Goal: Contribute content

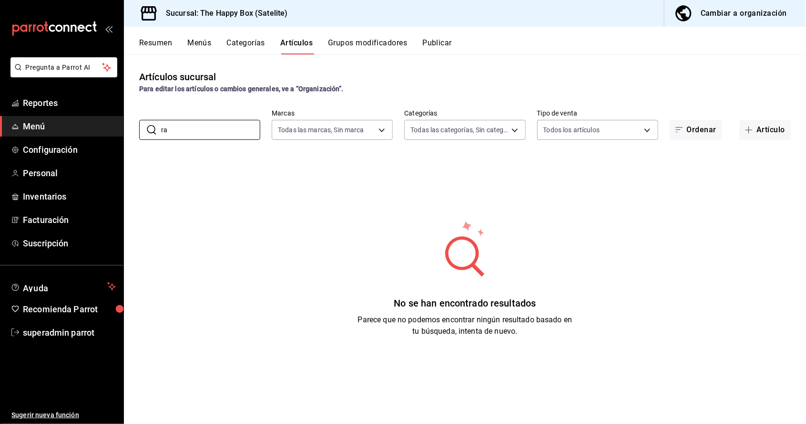
type input "r"
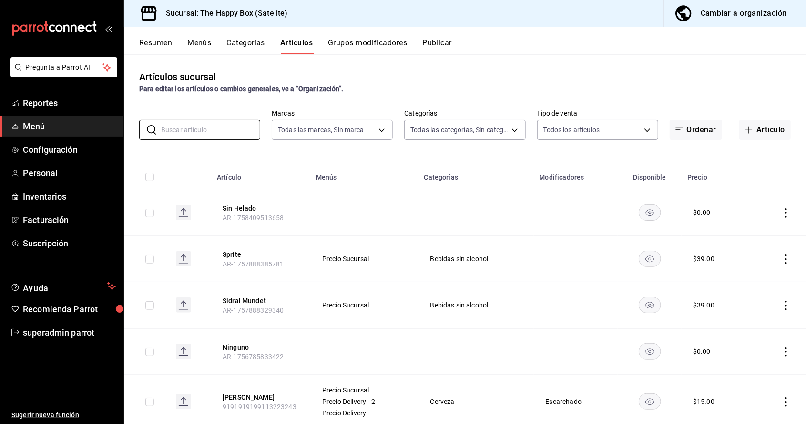
type input "h"
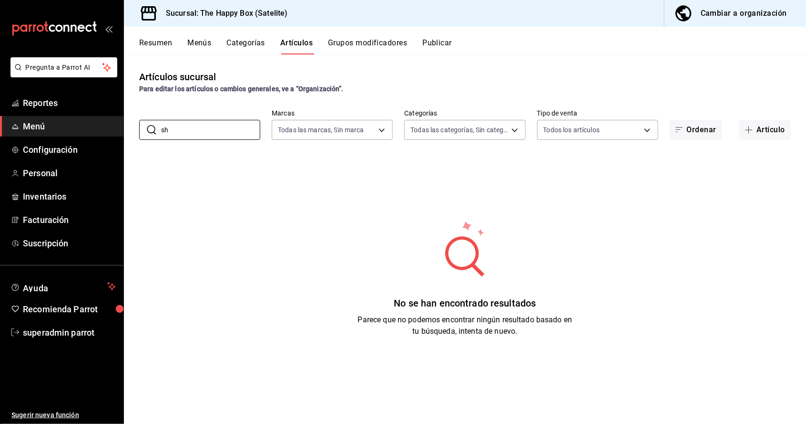
type input "s"
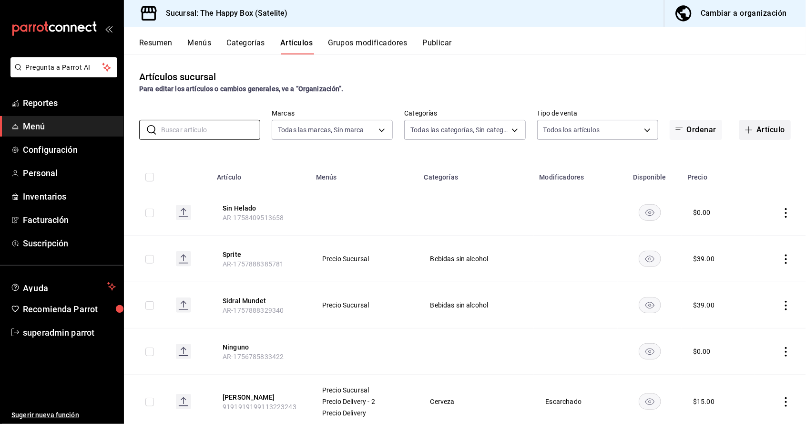
click at [767, 136] on button "Artículo" at bounding box center [766, 130] width 52 height 20
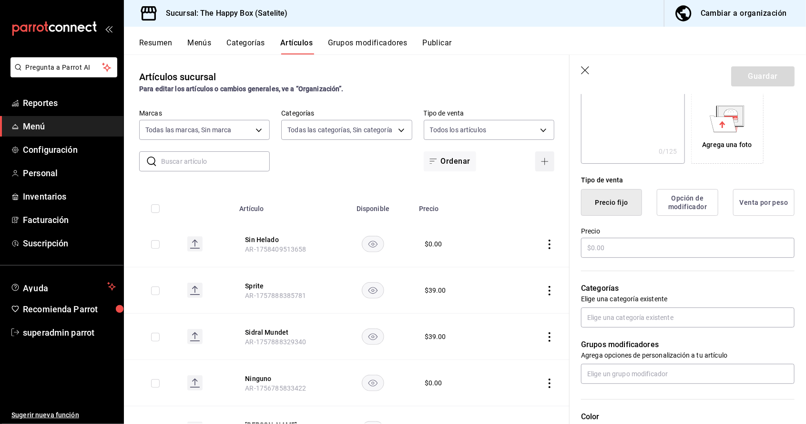
scroll to position [155, 0]
type input "Ronda shots"
click at [715, 249] on input "text" at bounding box center [688, 248] width 214 height 20
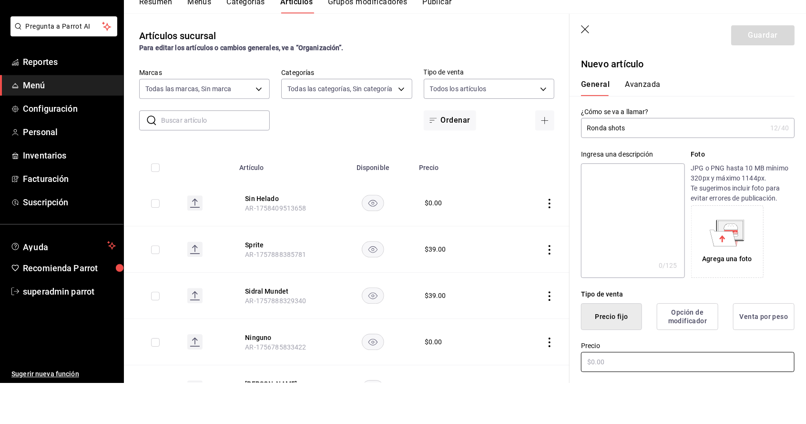
scroll to position [45, 0]
click at [615, 411] on input "text" at bounding box center [688, 403] width 214 height 20
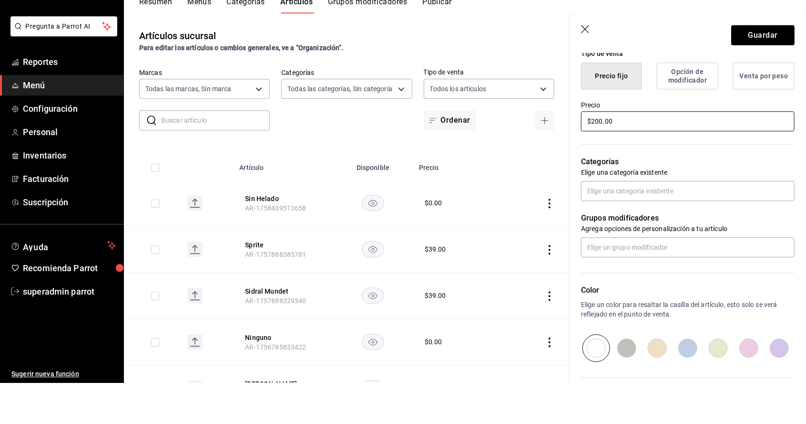
scroll to position [244, 0]
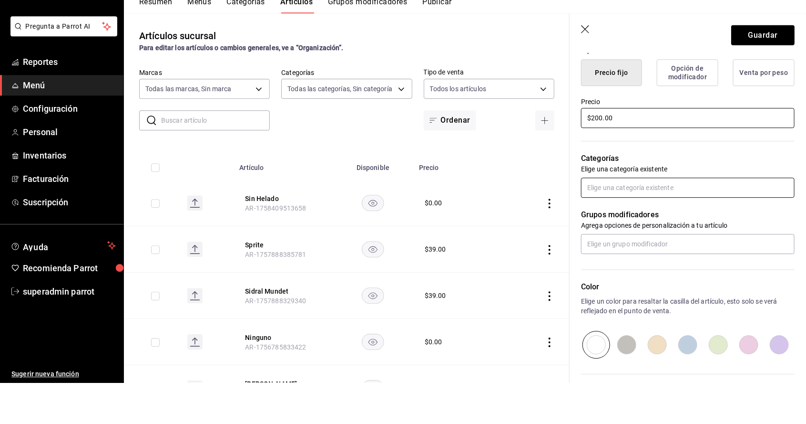
type input "$200.00"
click at [698, 231] on input "text" at bounding box center [688, 228] width 214 height 20
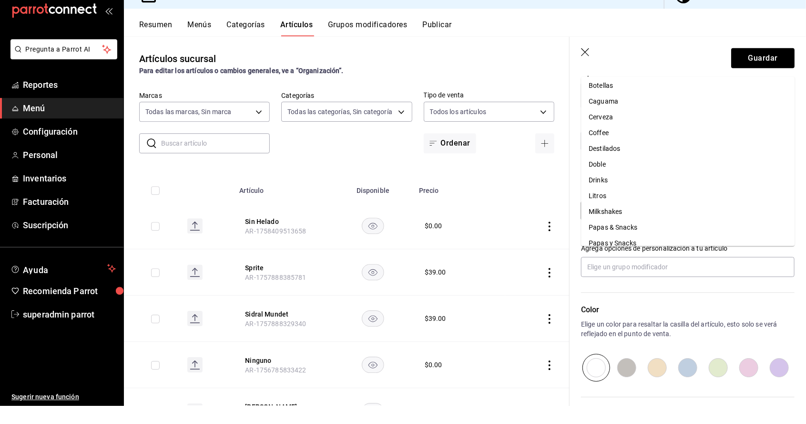
scroll to position [93, 0]
click at [629, 162] on li "Destilados" at bounding box center [688, 170] width 214 height 16
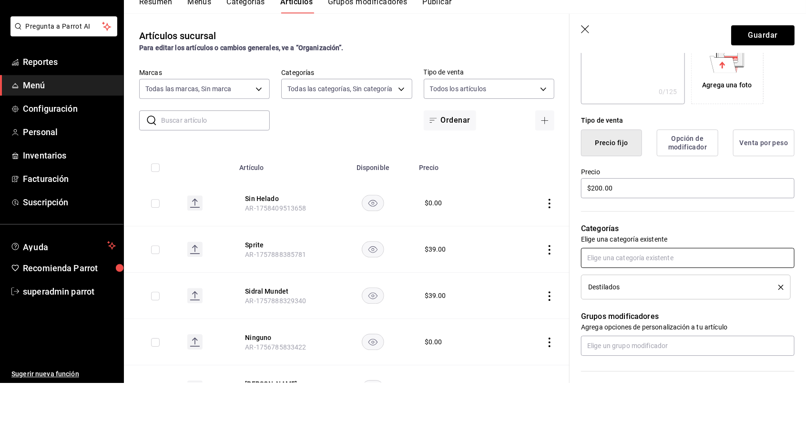
scroll to position [0, 0]
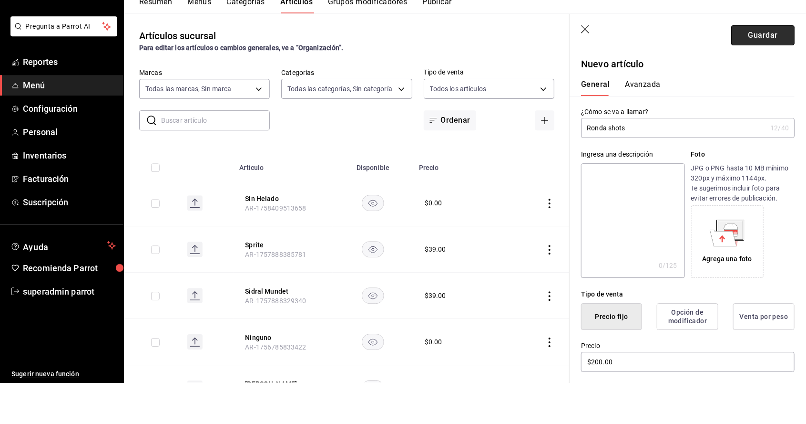
click at [778, 76] on button "Guardar" at bounding box center [763, 76] width 63 height 20
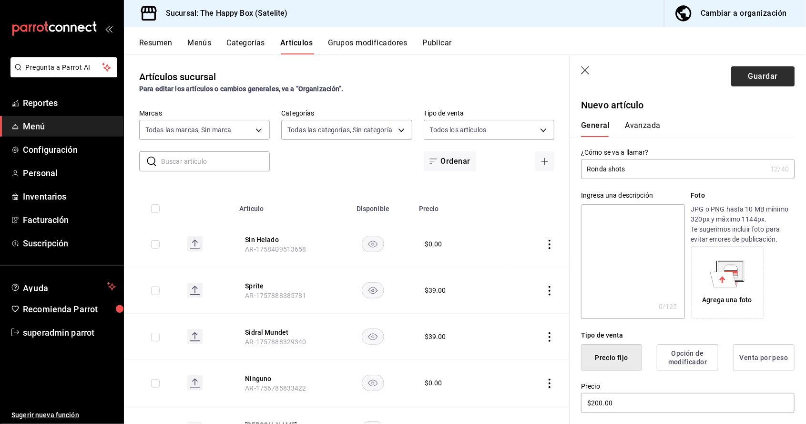
scroll to position [210, 0]
